Goal: Task Accomplishment & Management: Use online tool/utility

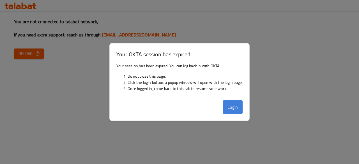
click at [227, 109] on button "Login" at bounding box center [233, 106] width 20 height 13
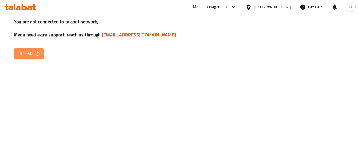
click at [27, 52] on span "Reload" at bounding box center [29, 53] width 21 height 7
click at [34, 56] on span "Reload" at bounding box center [29, 53] width 21 height 7
click at [240, 68] on div "You are not connected to talabat network, If you need extra support, reach us t…" at bounding box center [179, 82] width 359 height 164
click at [25, 50] on button "Reload" at bounding box center [29, 53] width 30 height 10
